Goal: Book appointment/travel/reservation

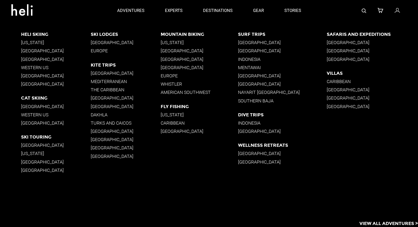
click at [36, 171] on p "[GEOGRAPHIC_DATA]" at bounding box center [56, 170] width 70 height 5
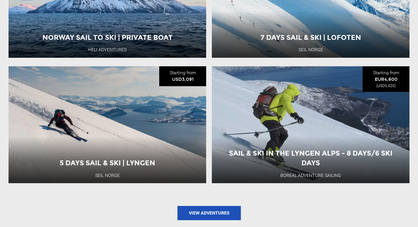
scroll to position [647, 0]
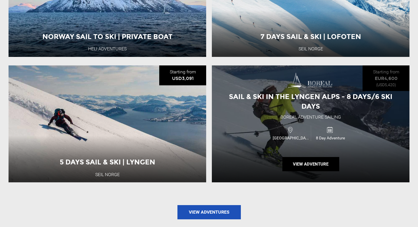
click at [262, 109] on div "Sail & Ski in the Lyngen Alps - 8 Days/6 Ski Days" at bounding box center [311, 102] width 198 height 20
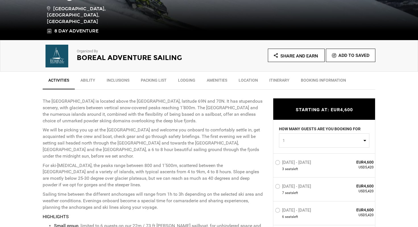
scroll to position [199, 0]
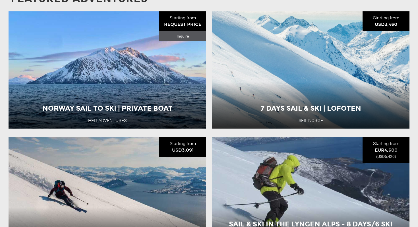
scroll to position [676, 0]
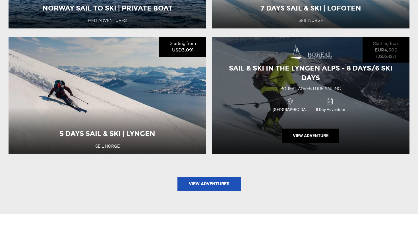
click at [332, 73] on div "Sail & Ski in the Lyngen Alps - 8 Days/6 Ski Days" at bounding box center [311, 73] width 198 height 20
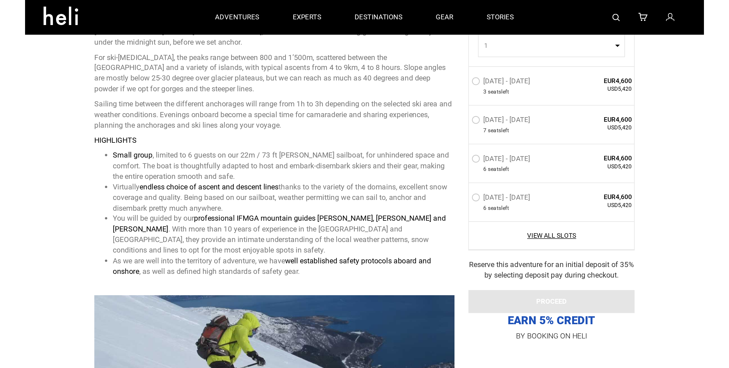
scroll to position [203, 0]
